Goal: Task Accomplishment & Management: Complete application form

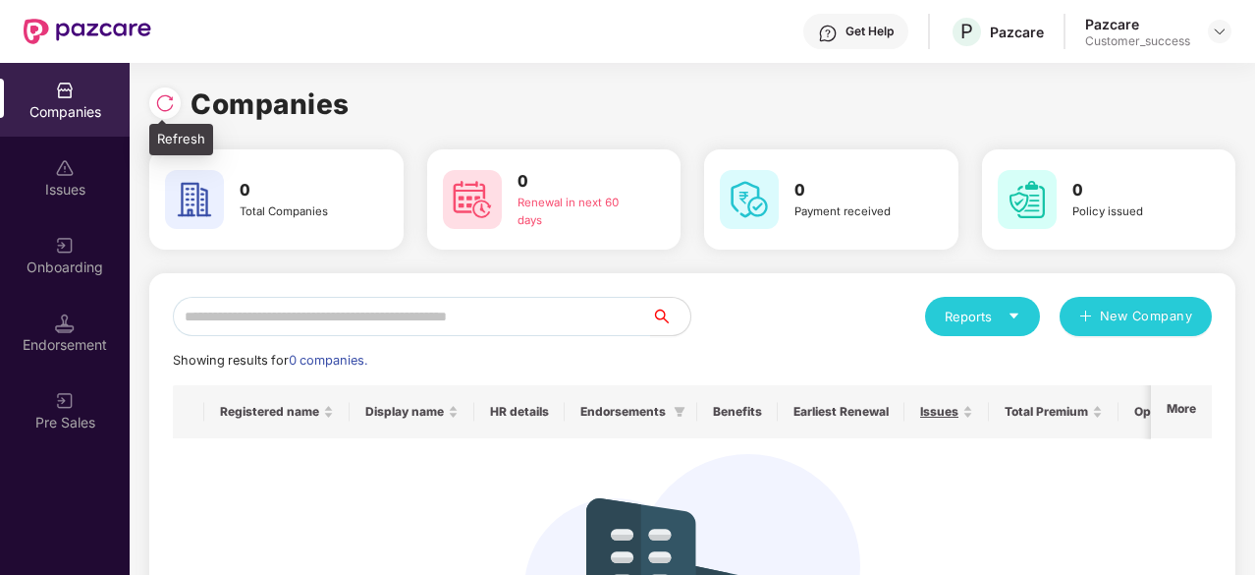
click at [170, 113] on div at bounding box center [164, 102] width 31 height 31
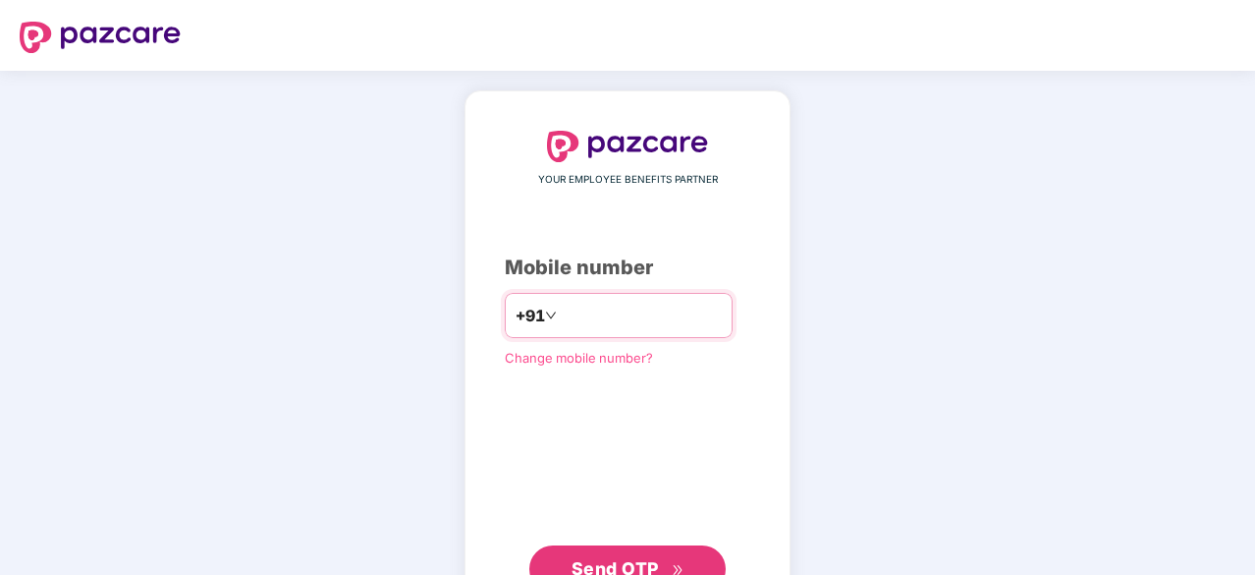
click at [599, 307] on input "number" at bounding box center [641, 315] width 161 height 31
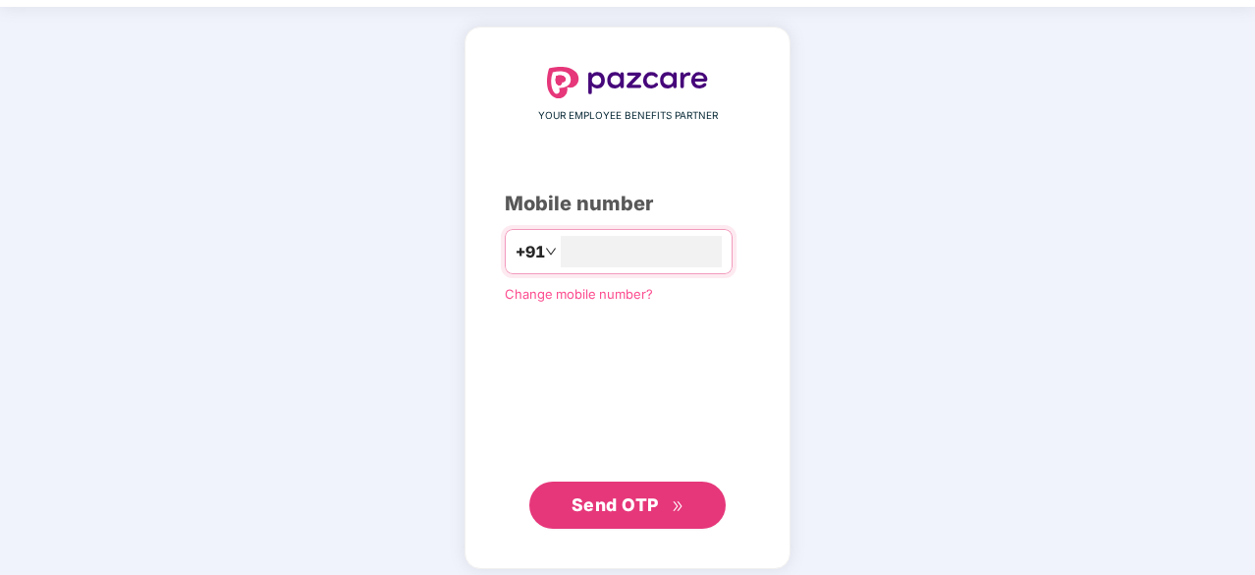
scroll to position [74, 0]
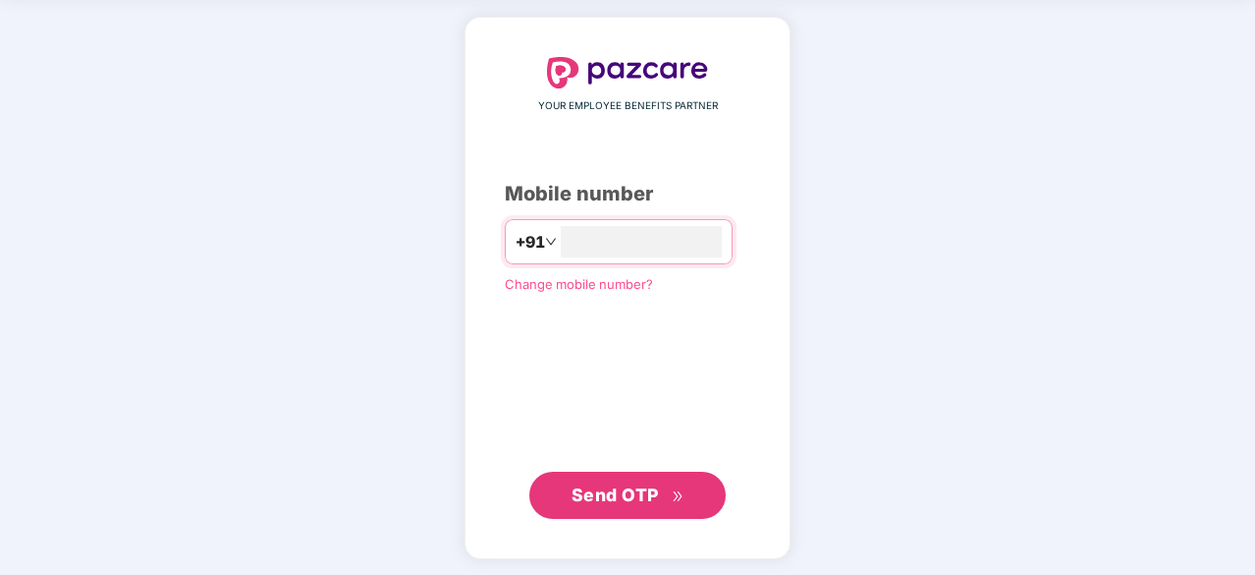
type input "**********"
click at [652, 481] on span "Send OTP" at bounding box center [628, 493] width 113 height 28
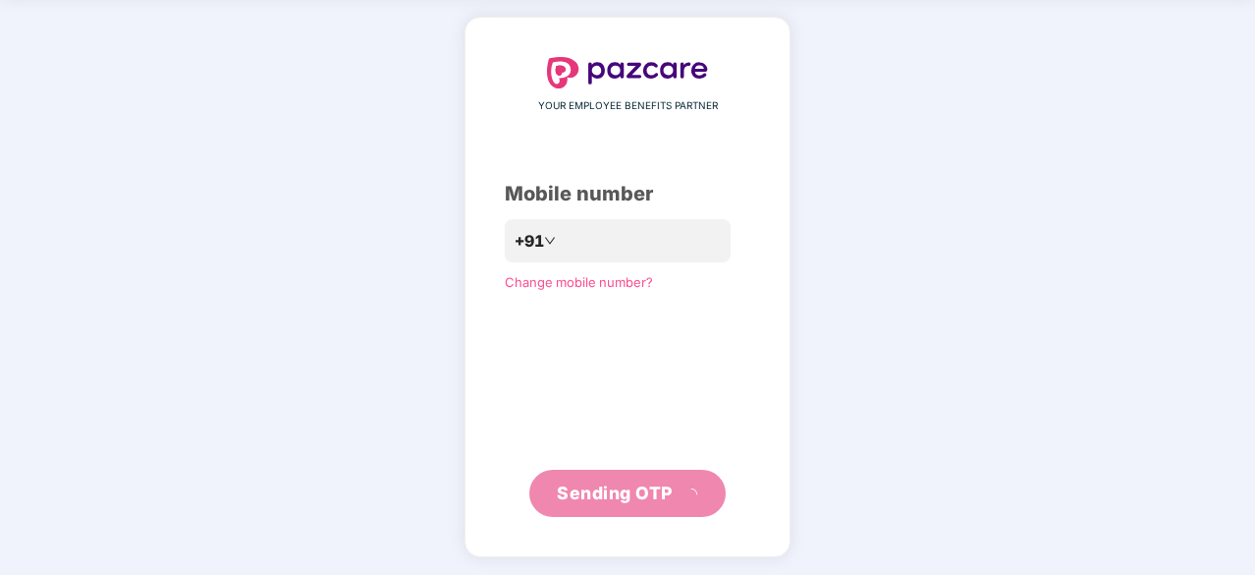
scroll to position [65, 0]
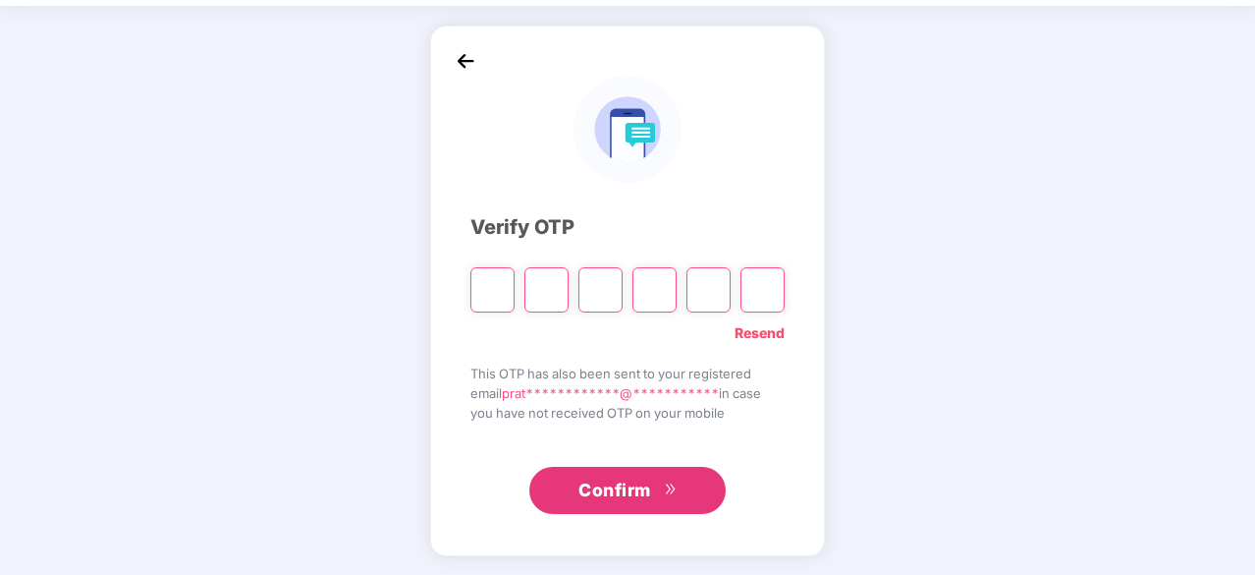
type input "*"
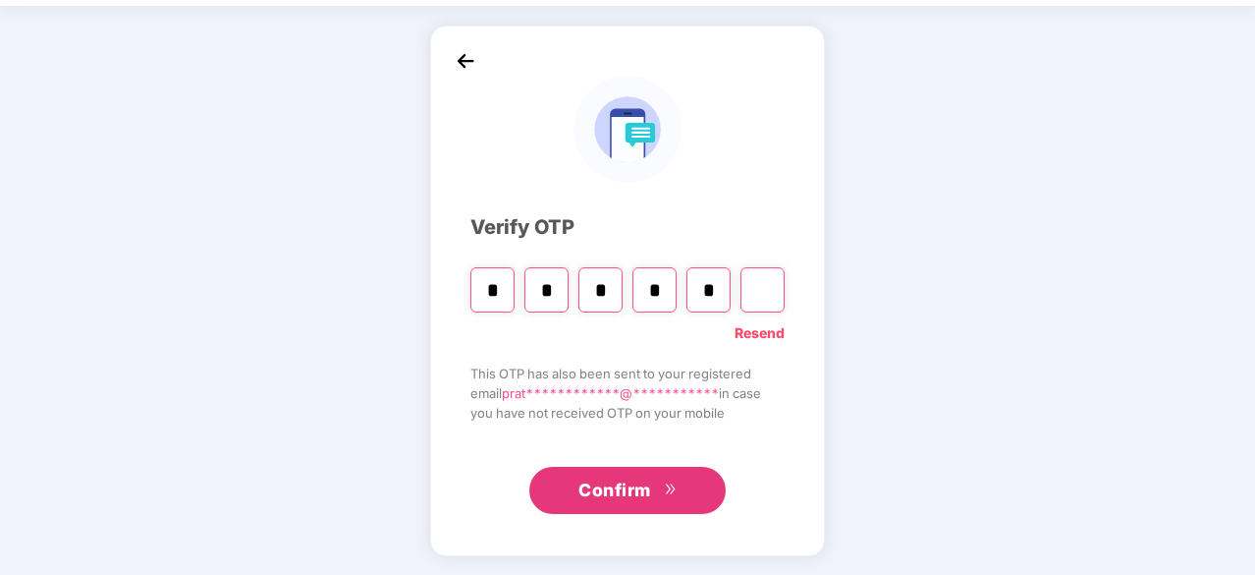
type input "*"
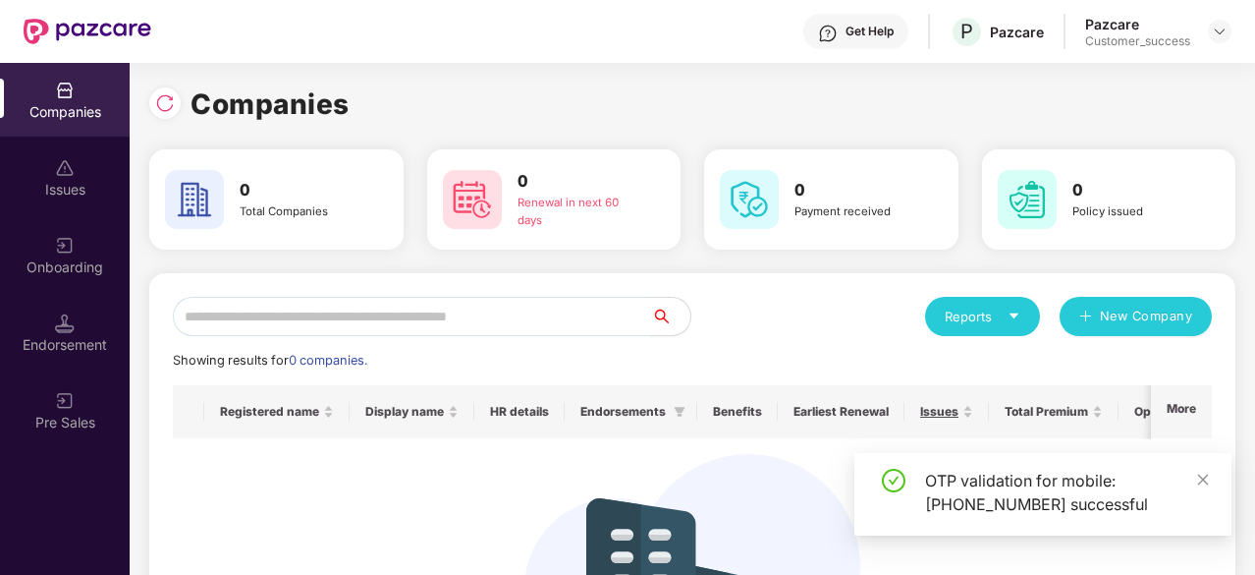
scroll to position [218, 0]
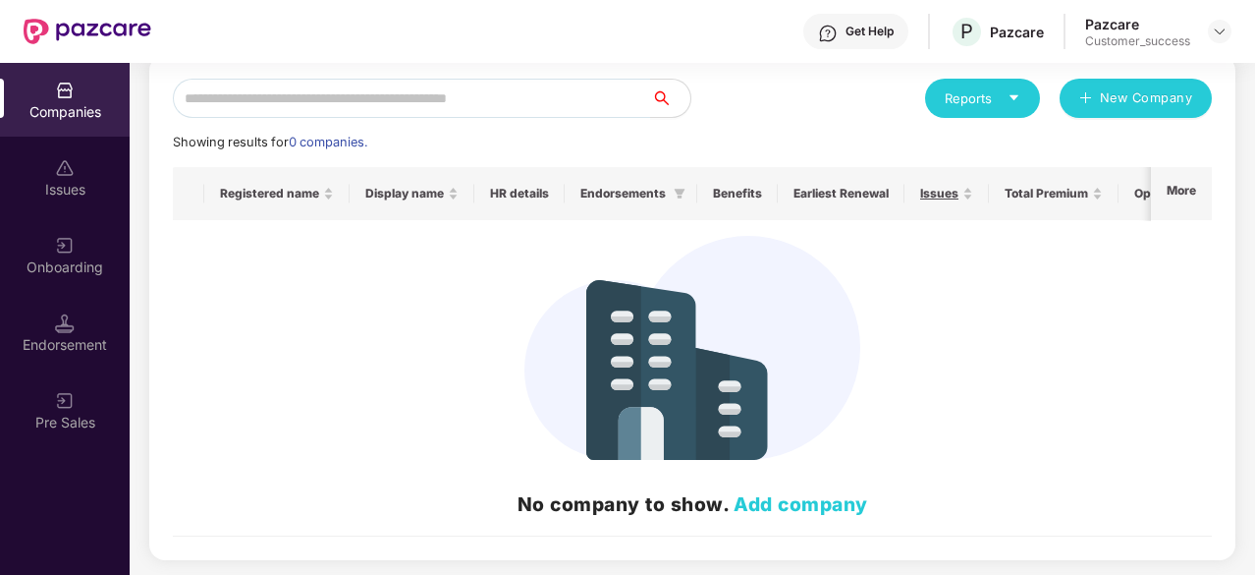
click at [794, 507] on link "Add company" at bounding box center [801, 504] width 135 height 24
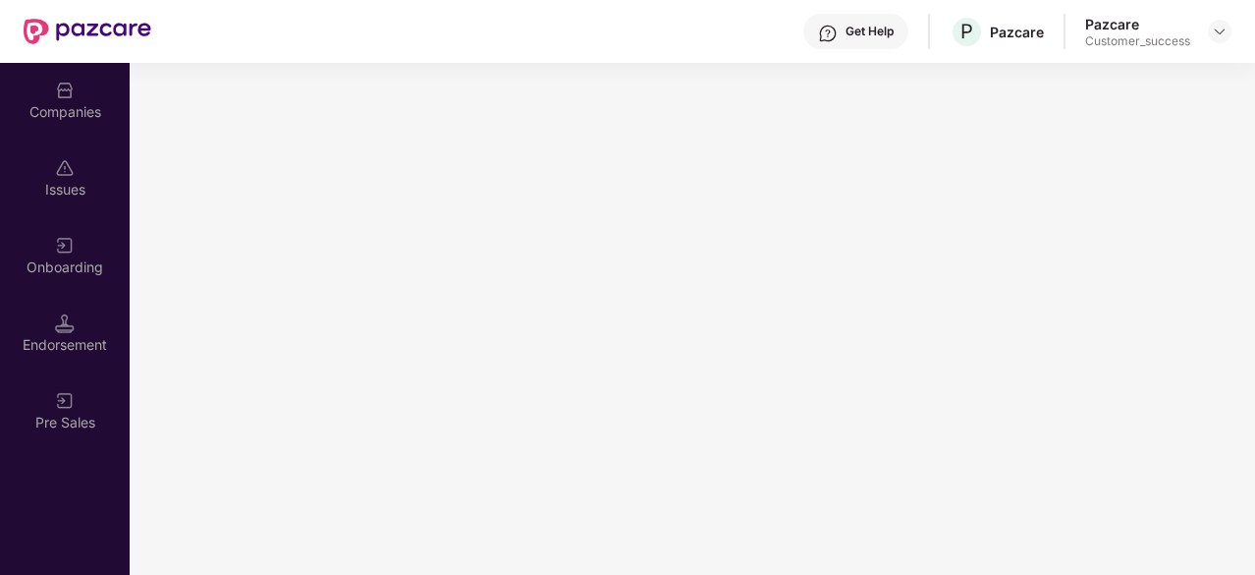
click at [69, 89] on img at bounding box center [65, 91] width 20 height 20
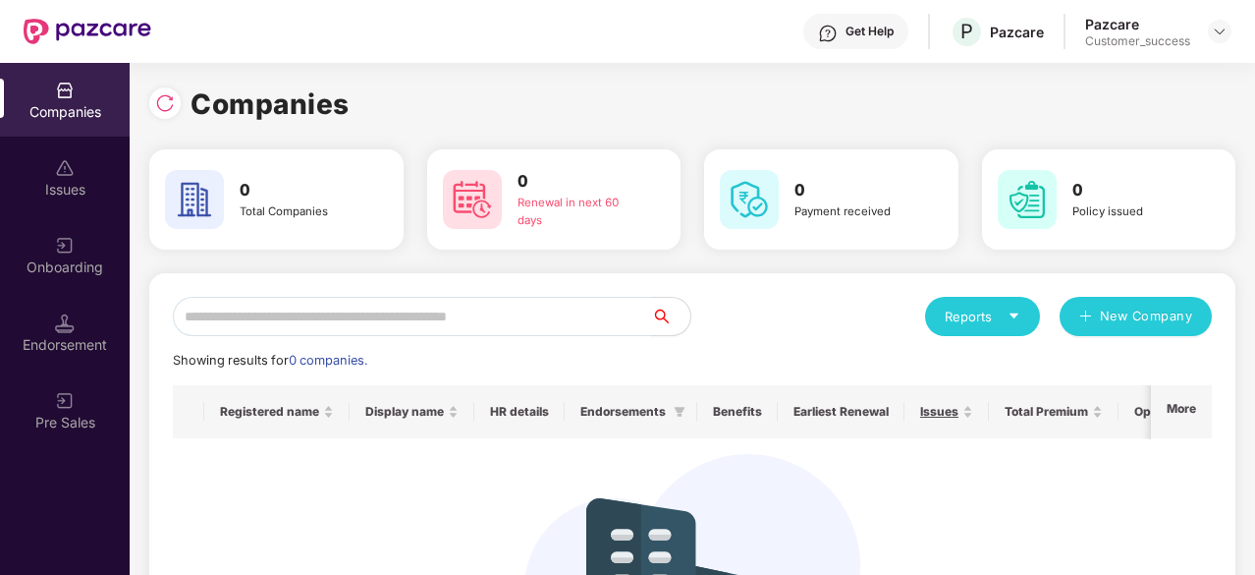
scroll to position [218, 0]
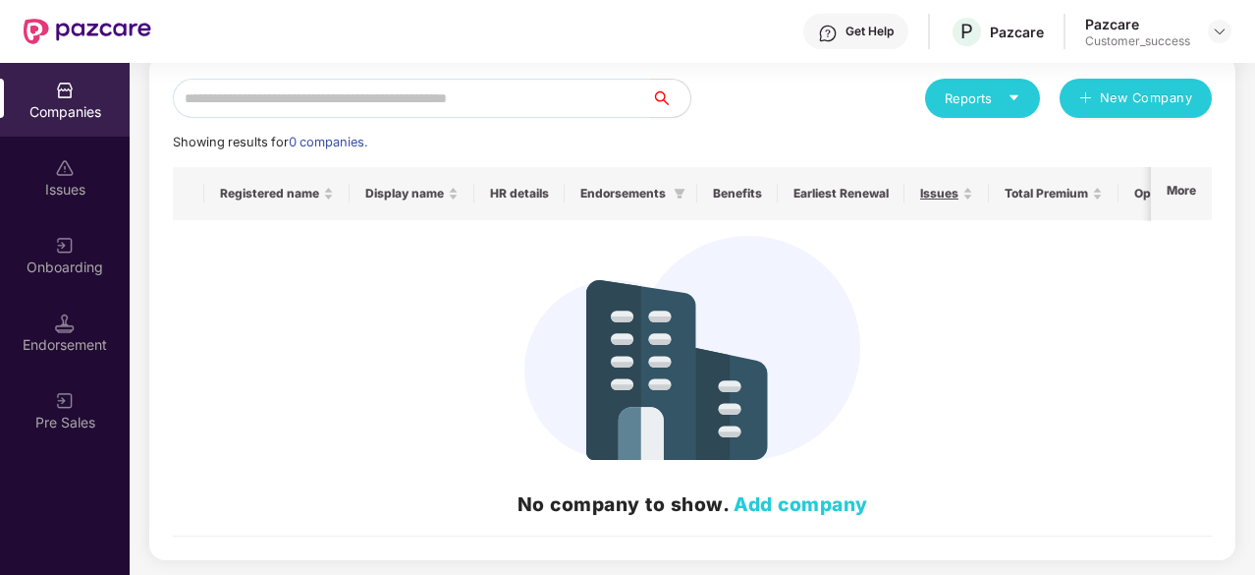
click at [826, 504] on link "Add company" at bounding box center [801, 504] width 135 height 24
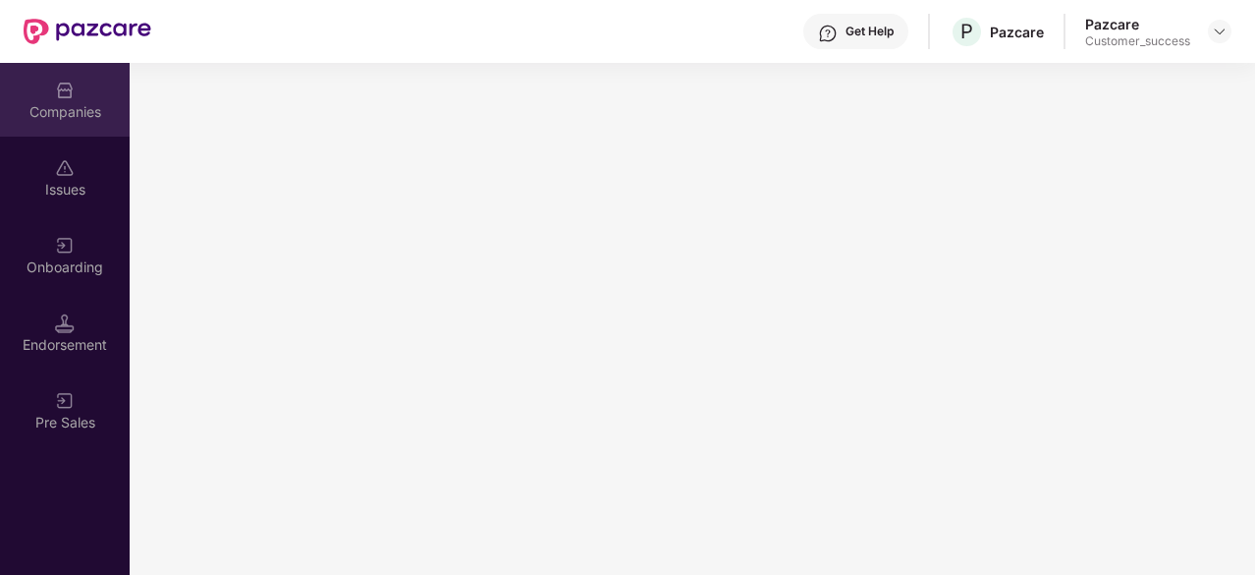
click at [66, 96] on img at bounding box center [65, 91] width 20 height 20
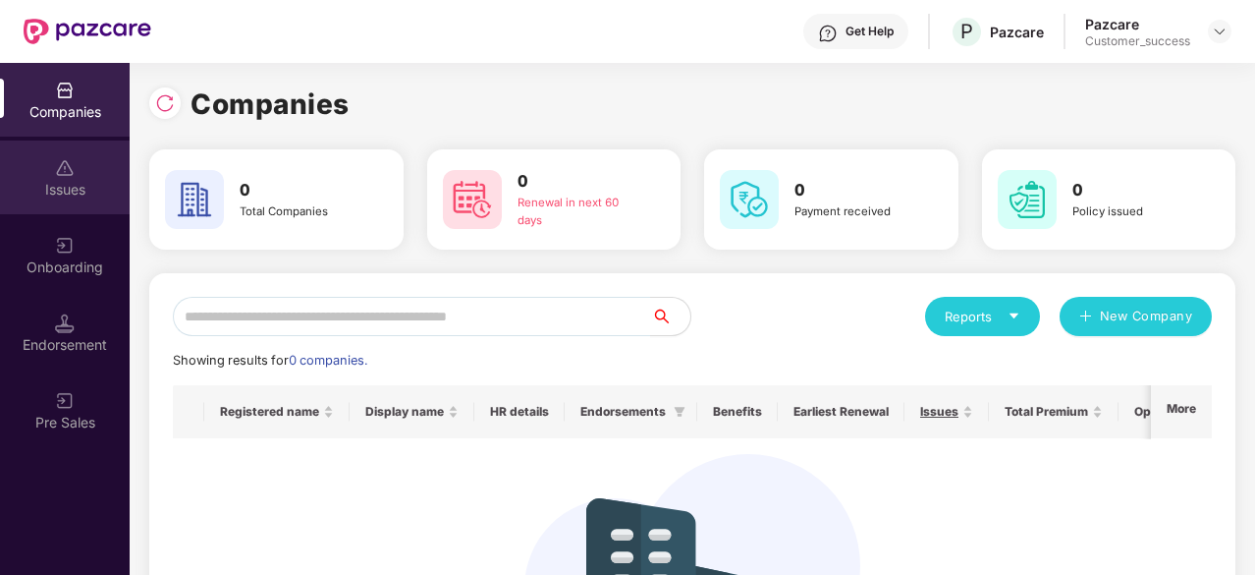
click at [87, 188] on div "Issues" at bounding box center [65, 190] width 130 height 20
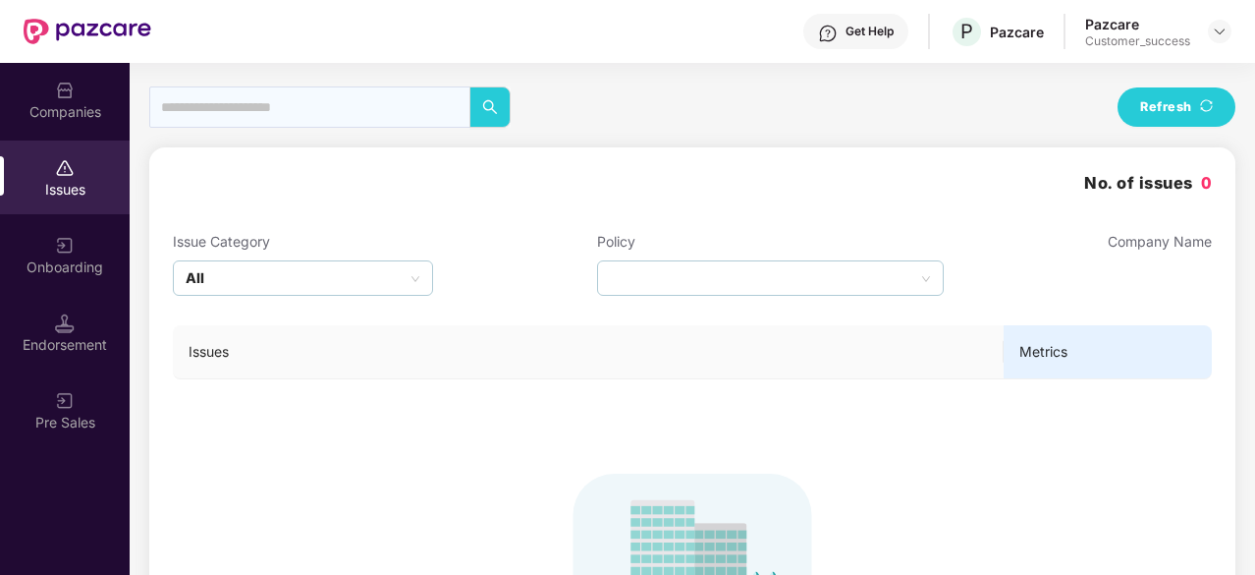
click at [73, 268] on div "Onboarding" at bounding box center [65, 267] width 130 height 20
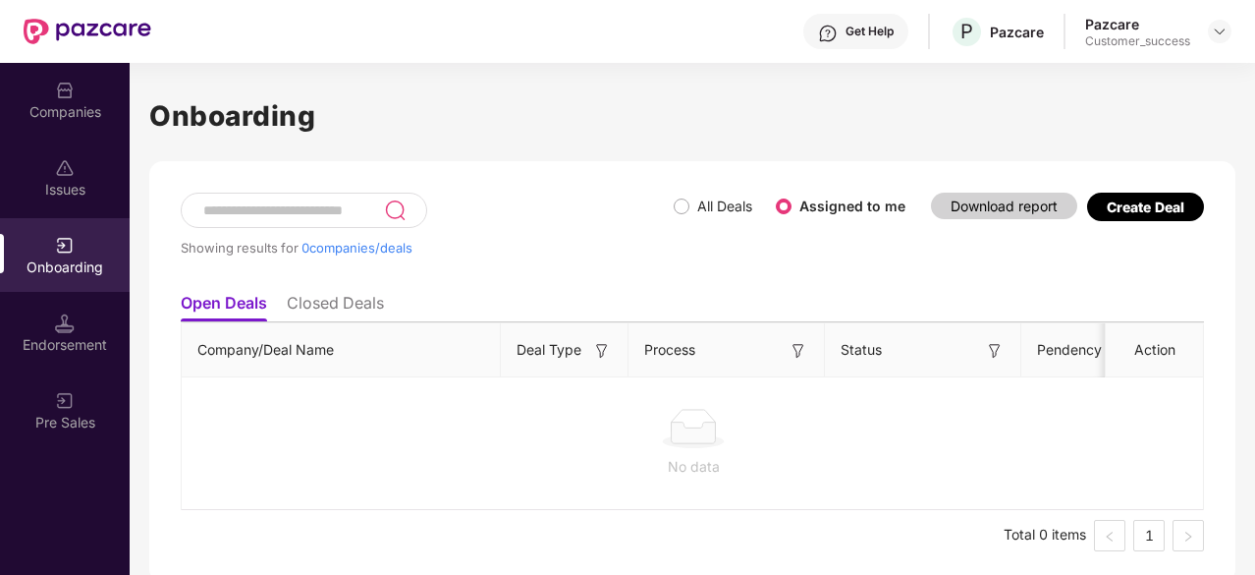
click at [62, 174] on img at bounding box center [65, 168] width 20 height 20
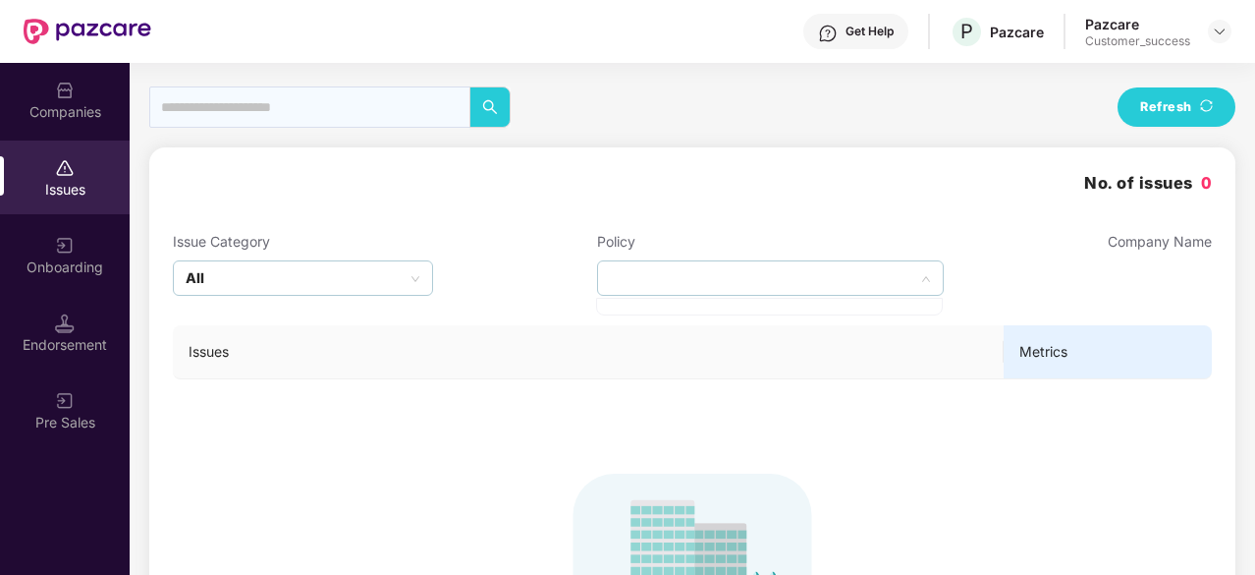
click at [825, 268] on div at bounding box center [770, 277] width 347 height 35
click at [395, 278] on div "All" at bounding box center [303, 277] width 260 height 35
click at [301, 341] on label "CD Balance" at bounding box center [299, 348] width 250 height 28
click at [660, 282] on div at bounding box center [770, 277] width 347 height 35
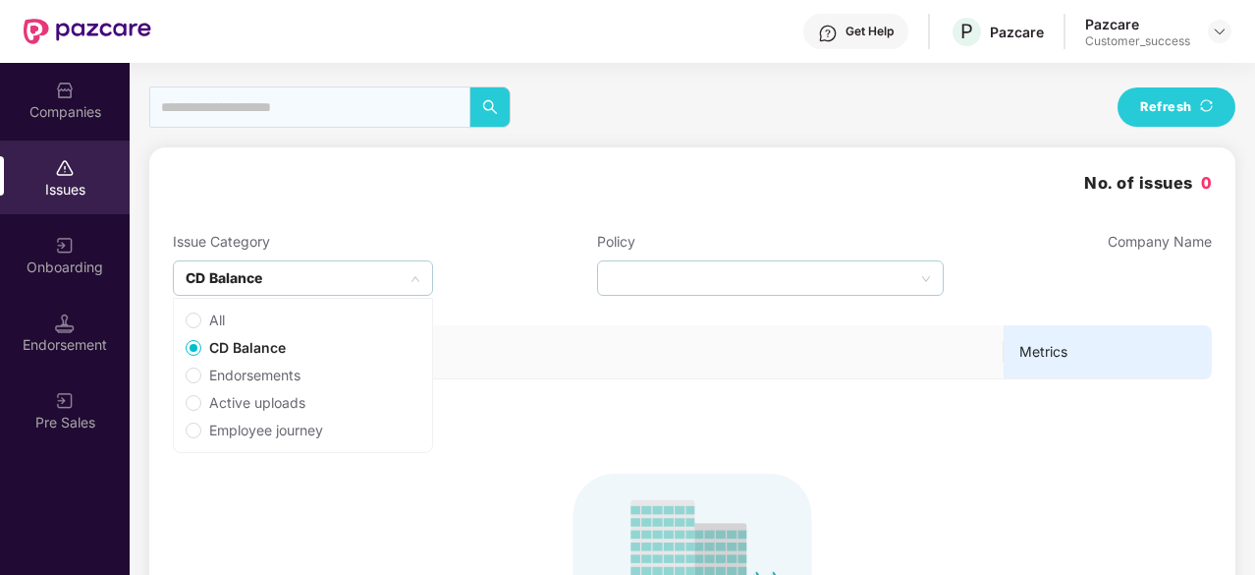
click at [397, 283] on div "CD Balance" at bounding box center [303, 277] width 260 height 35
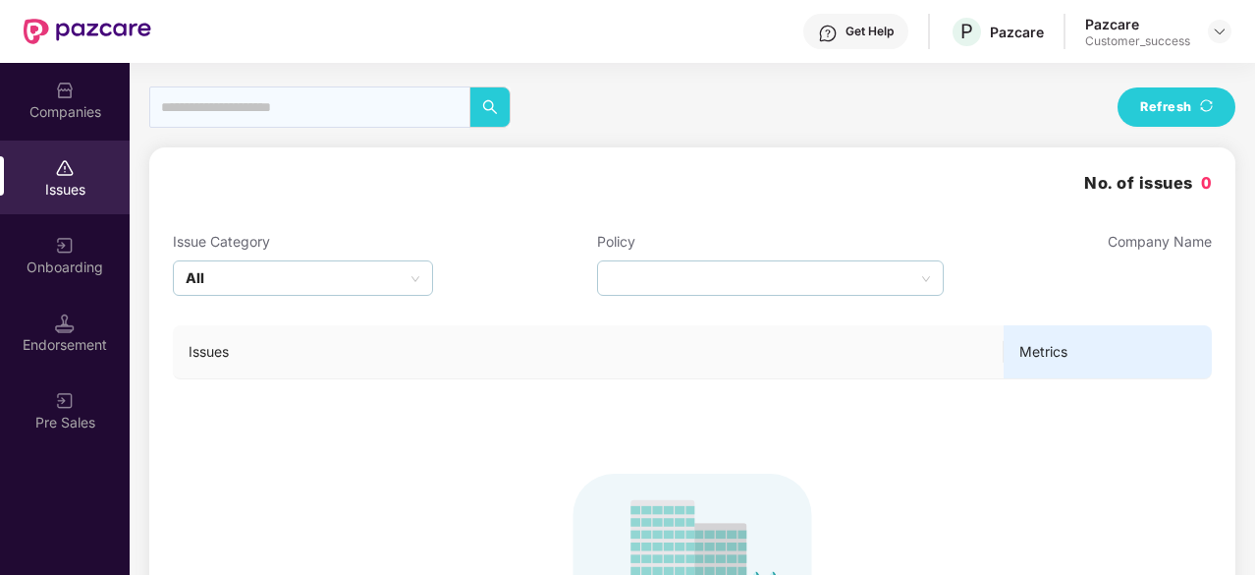
click at [405, 222] on div "No. of issues 0 Issue Category All Policy Company Name Issues Metrics To see is…" at bounding box center [692, 478] width 1039 height 615
click at [55, 121] on div "Companies" at bounding box center [65, 100] width 130 height 74
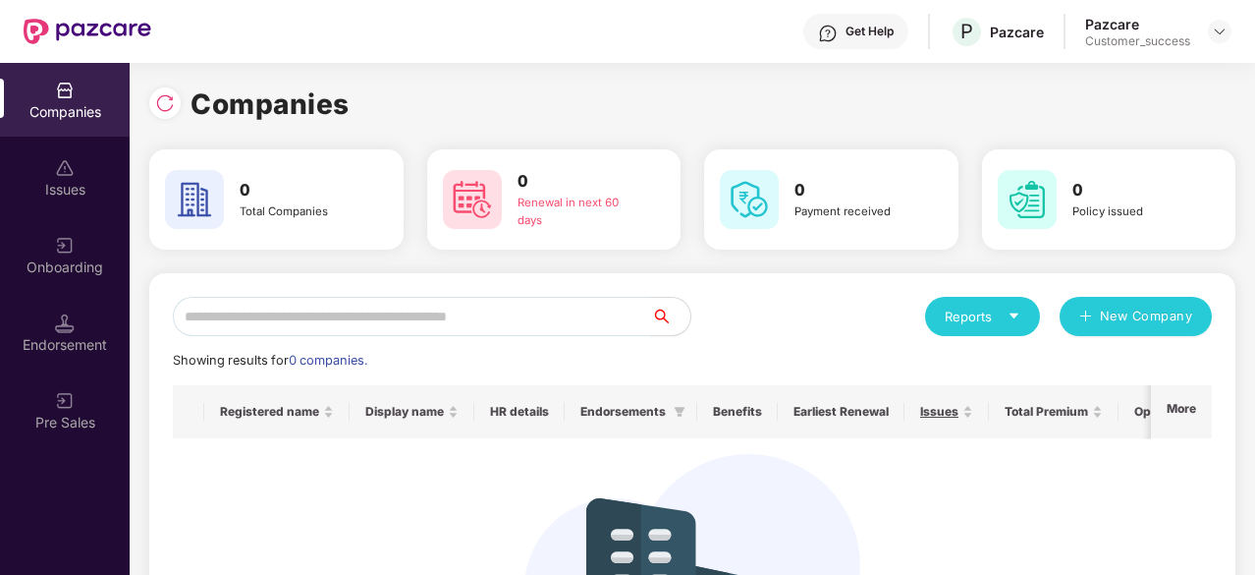
click at [57, 180] on div "Issues" at bounding box center [65, 190] width 130 height 20
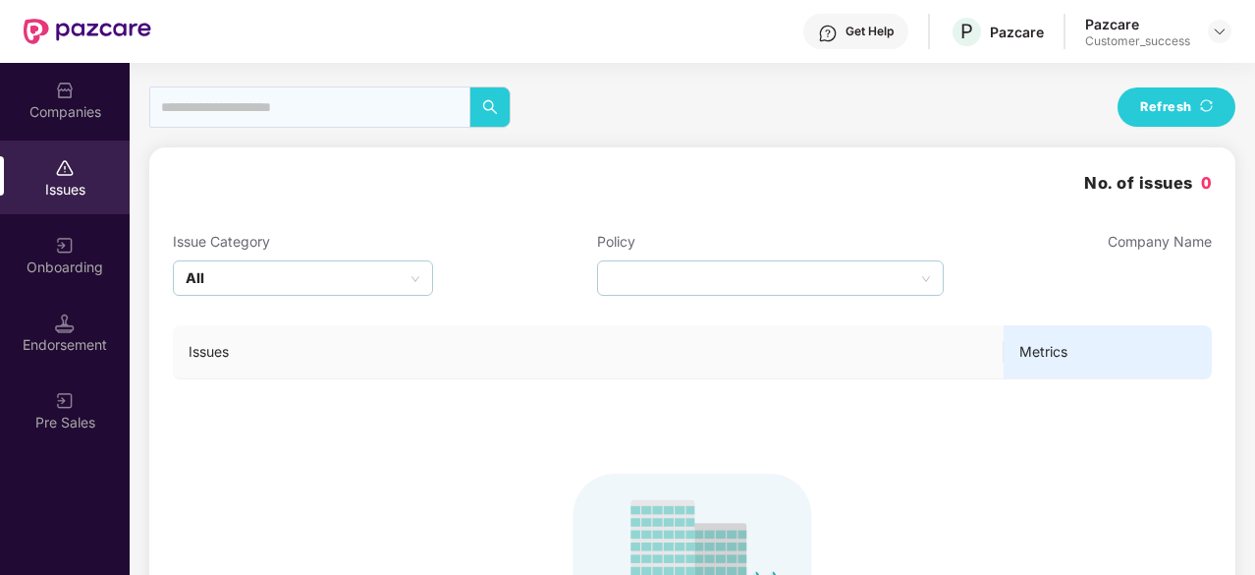
click at [50, 226] on div "Onboarding" at bounding box center [65, 255] width 130 height 74
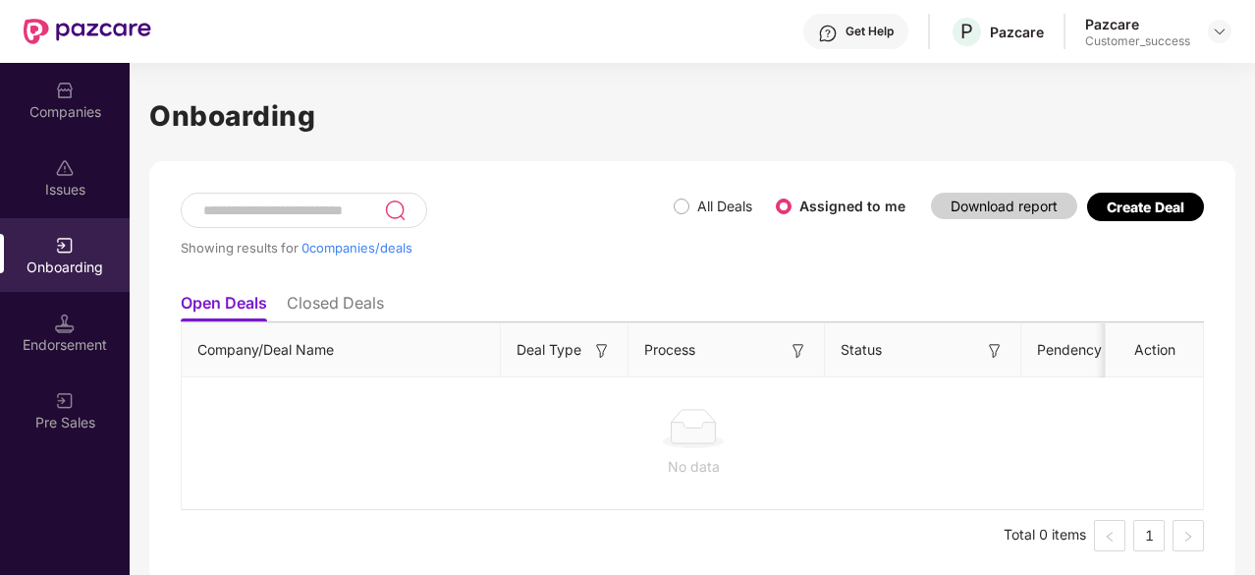
click at [39, 160] on div "Issues" at bounding box center [65, 177] width 130 height 74
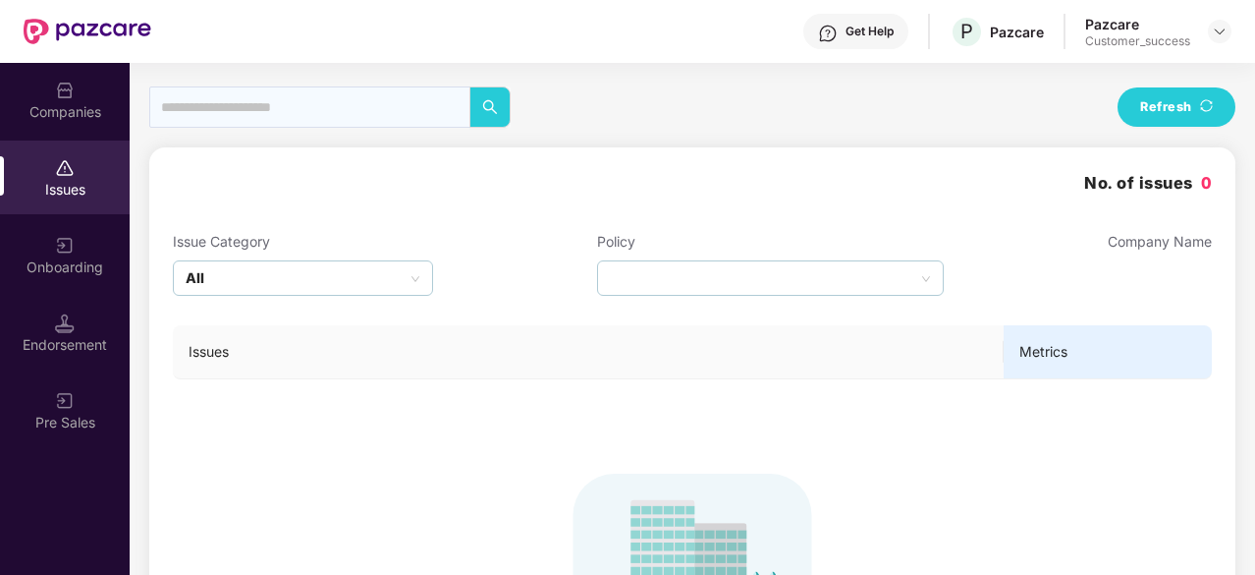
click at [69, 82] on img at bounding box center [65, 91] width 20 height 20
